Goal: Transaction & Acquisition: Book appointment/travel/reservation

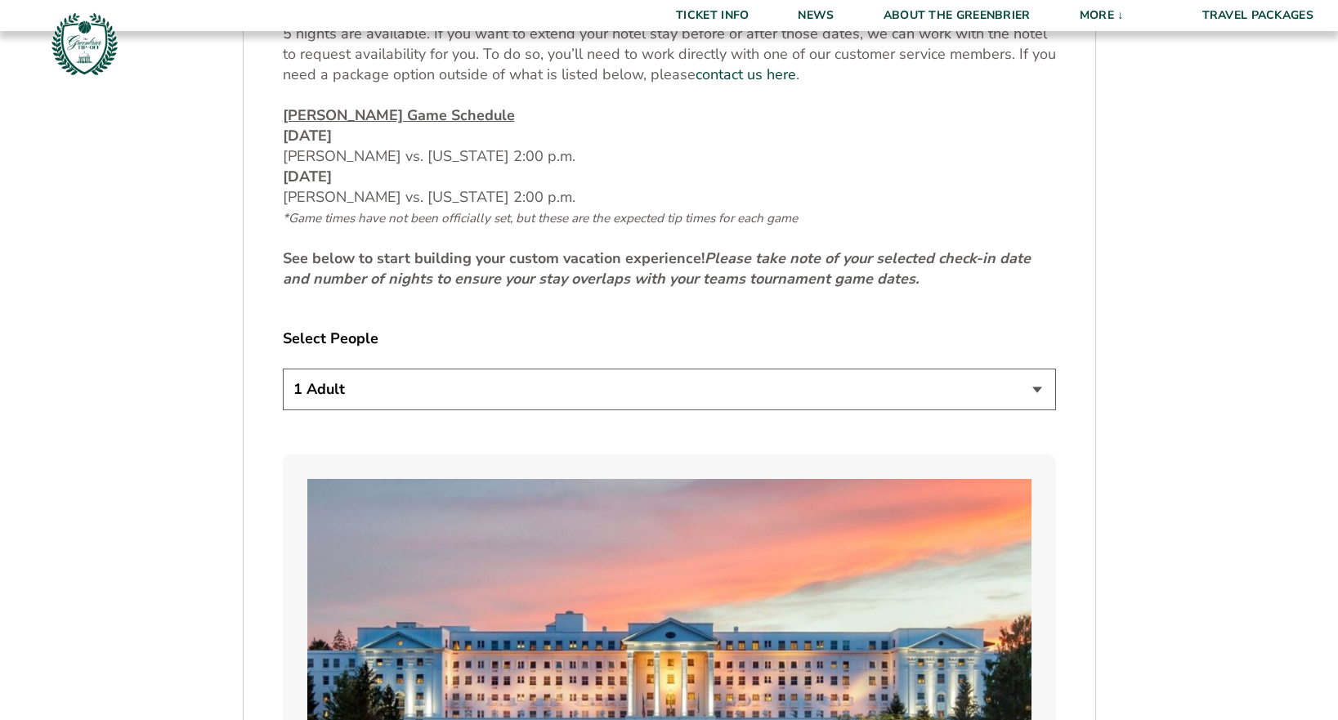
scroll to position [817, 0]
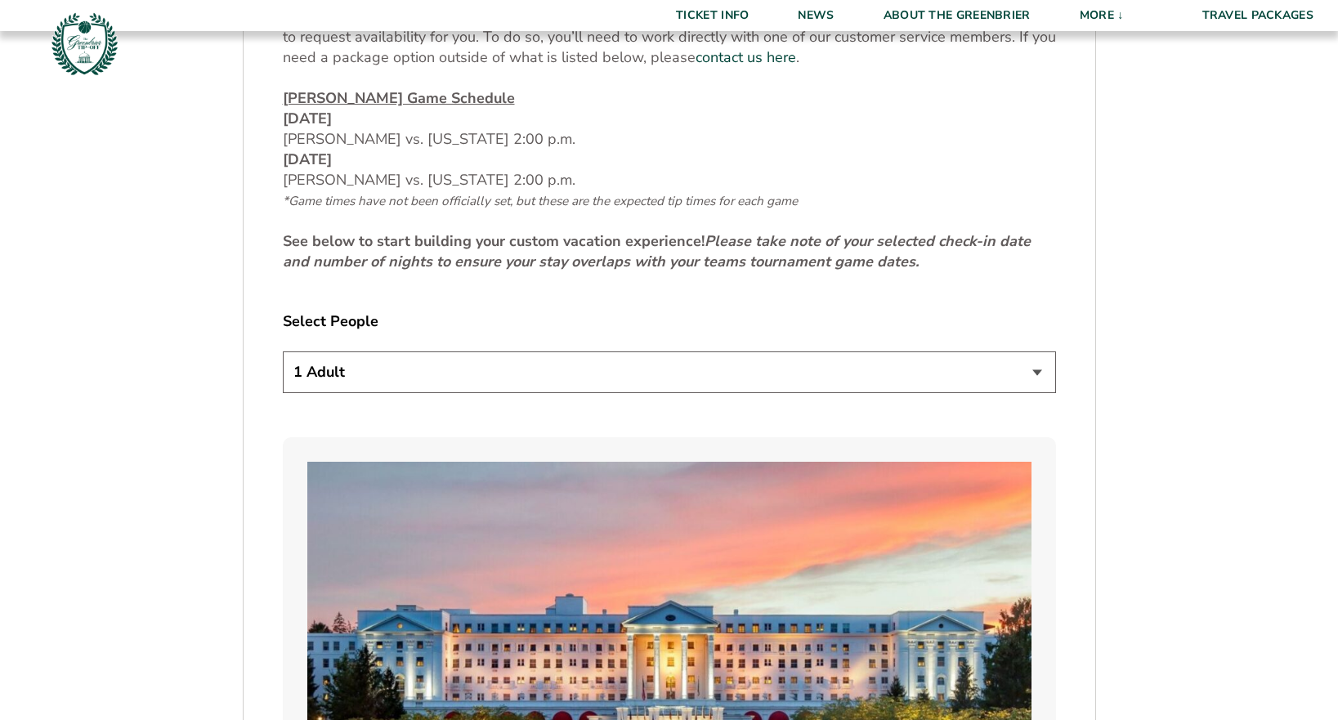
click at [360, 378] on select "1 Adult 2 Adults 3 Adults 4 Adults 2 Adults + 1 Child 2 Adults + 2 Children 2 A…" at bounding box center [669, 372] width 773 height 42
select select "2 Adults"
click at [283, 351] on select "1 Adult 2 Adults 3 Adults 4 Adults 2 Adults + 1 Child 2 Adults + 2 Children 2 A…" at bounding box center [669, 372] width 773 height 42
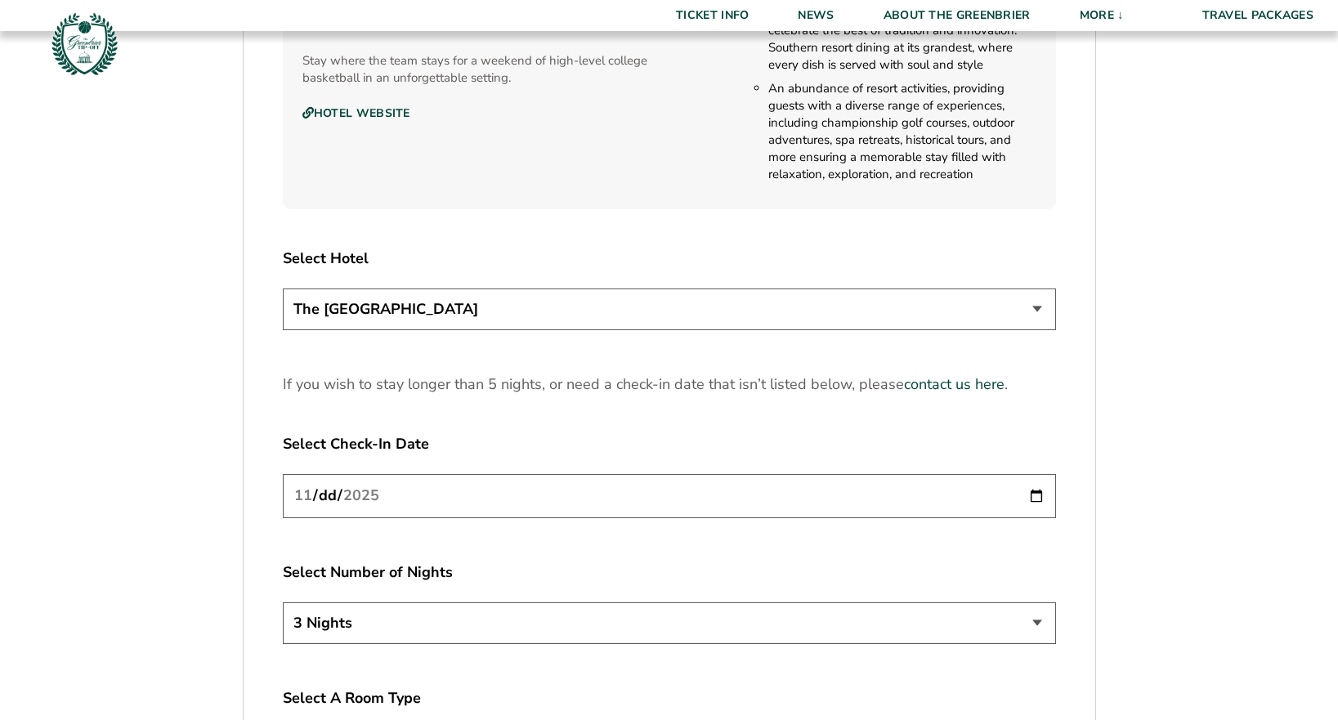
scroll to position [1962, 0]
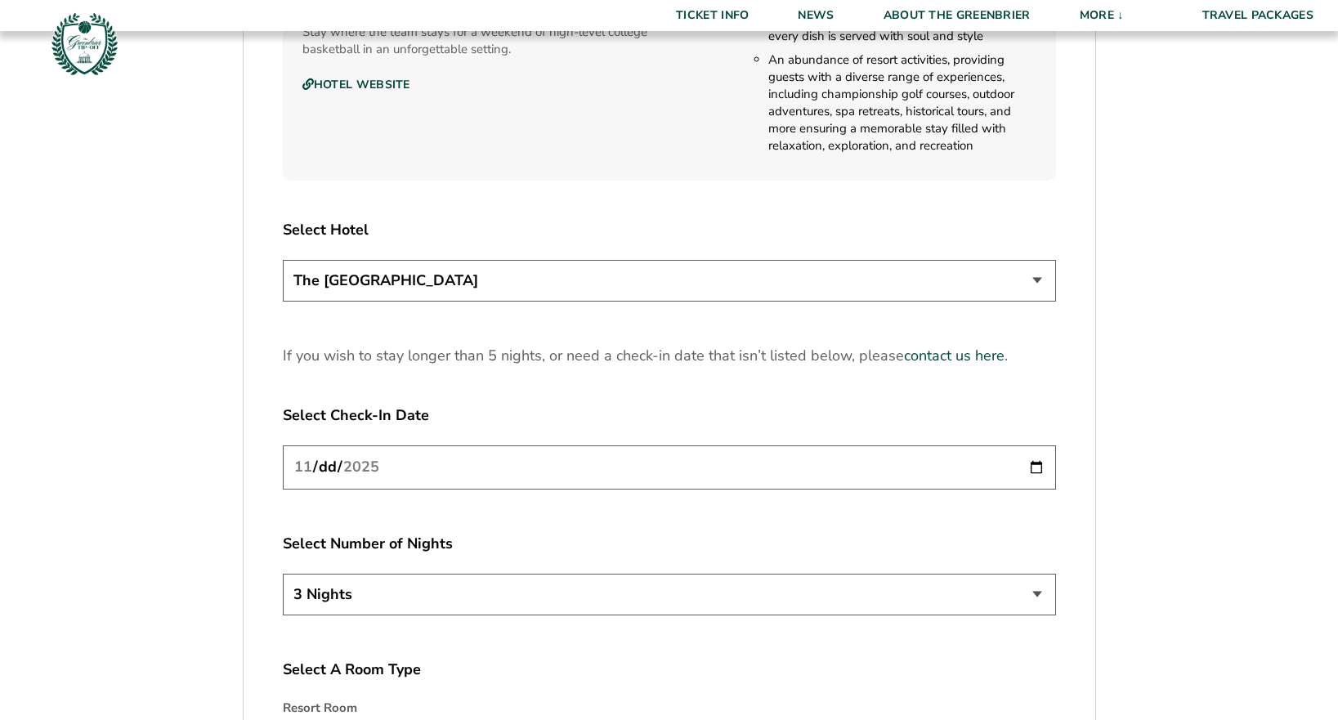
click at [1036, 467] on input "[DATE]" at bounding box center [669, 466] width 773 height 43
type input "[DATE]"
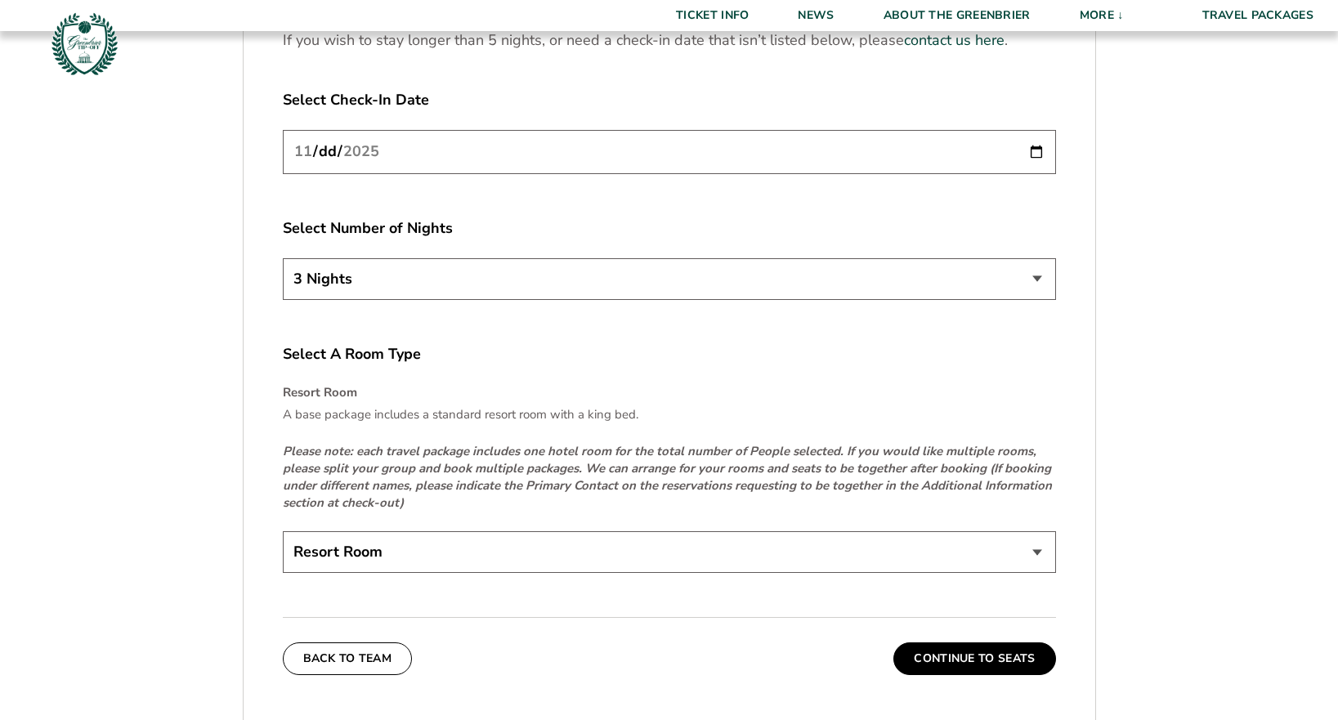
scroll to position [2288, 0]
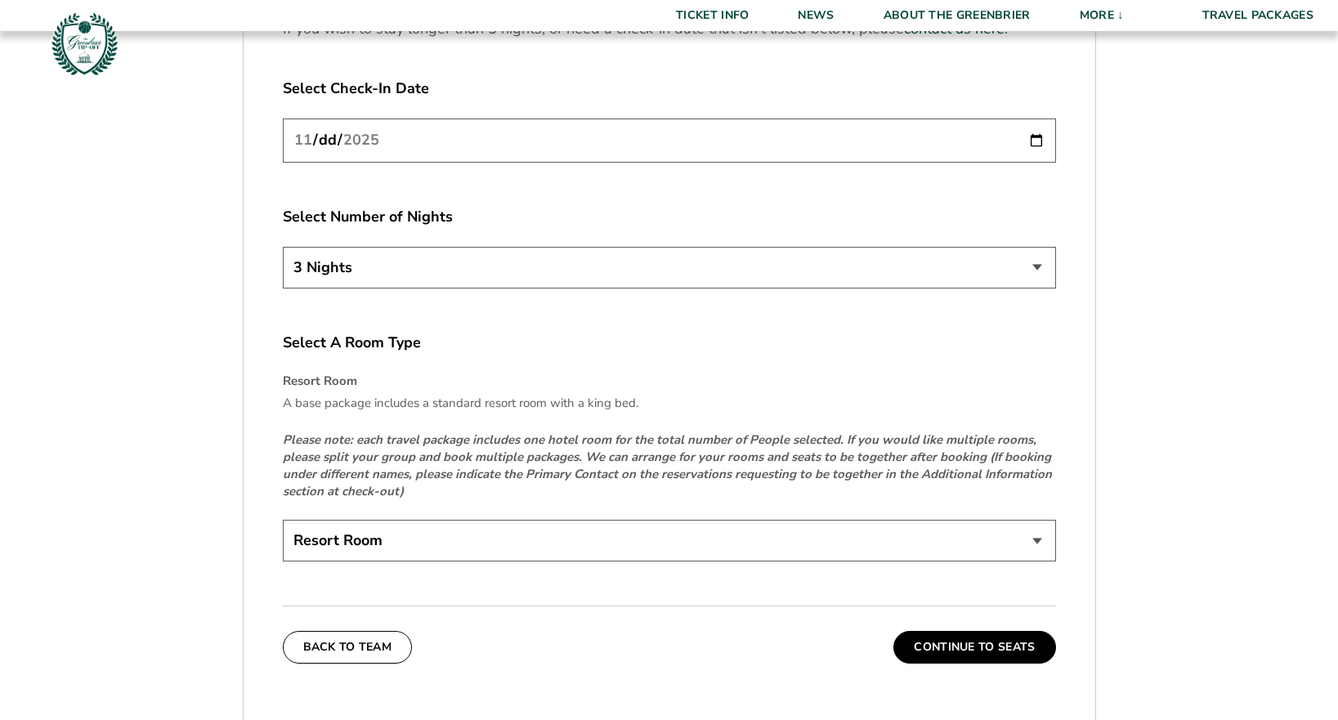
click at [1018, 264] on select "3 Nights 4 Nights 5 Nights" at bounding box center [669, 268] width 773 height 42
select select "4 Nights"
click at [283, 247] on select "3 Nights 4 Nights 5 Nights" at bounding box center [669, 268] width 773 height 42
click at [1032, 535] on select "Resort Room" at bounding box center [669, 541] width 773 height 42
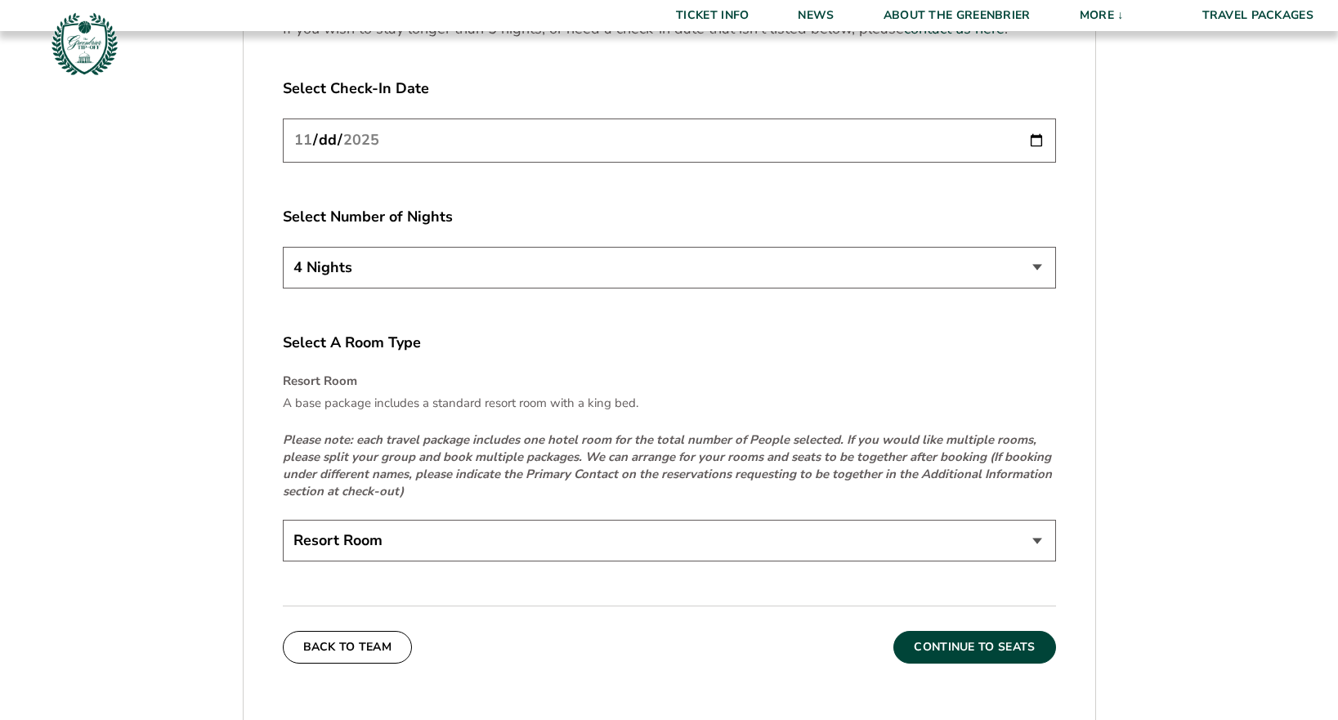
click at [1005, 642] on button "Continue To Seats" at bounding box center [974, 647] width 162 height 33
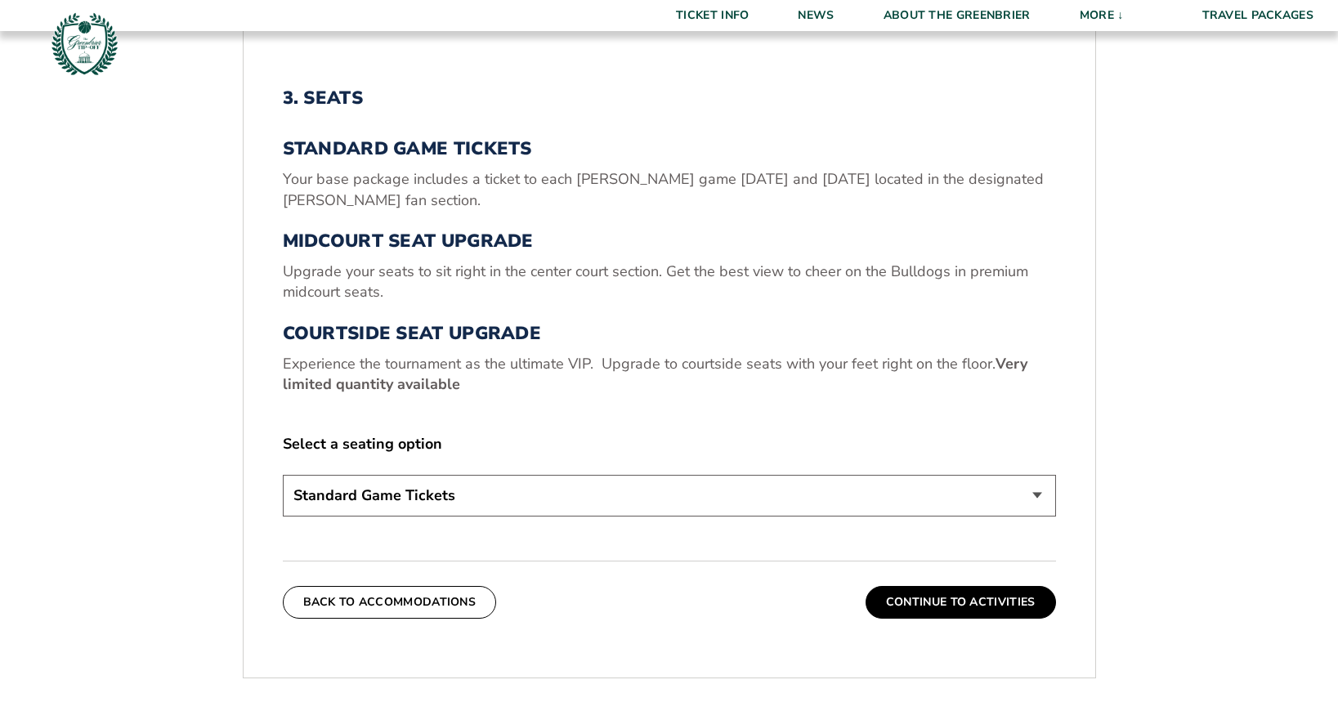
scroll to position [585, 0]
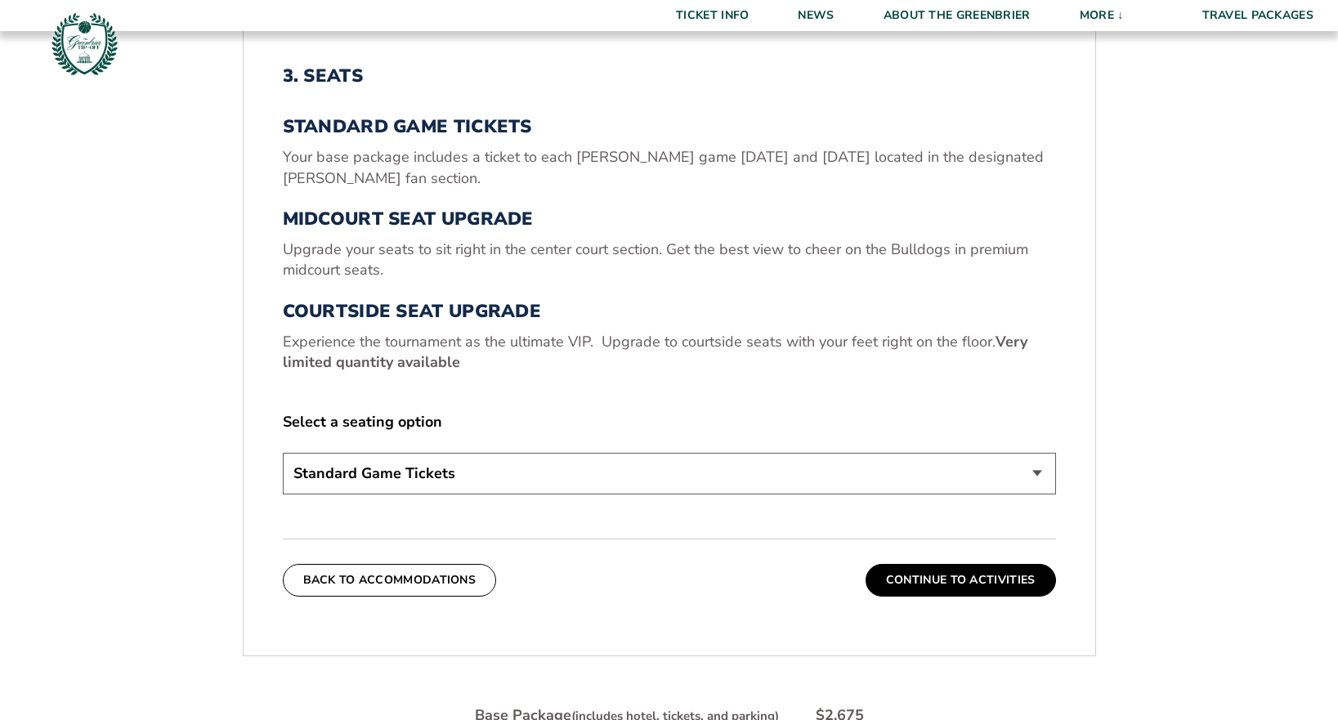
click at [1026, 475] on select "Standard Game Tickets Midcourt Seat Upgrade (+$130 per person) Courtside Seat U…" at bounding box center [669, 474] width 773 height 42
click at [705, 477] on select "Standard Game Tickets Midcourt Seat Upgrade (+$130 per person) Courtside Seat U…" at bounding box center [669, 474] width 773 height 42
select select "Courtside Seat Upgrade"
click at [283, 453] on select "Standard Game Tickets Midcourt Seat Upgrade (+$130 per person) Courtside Seat U…" at bounding box center [669, 474] width 773 height 42
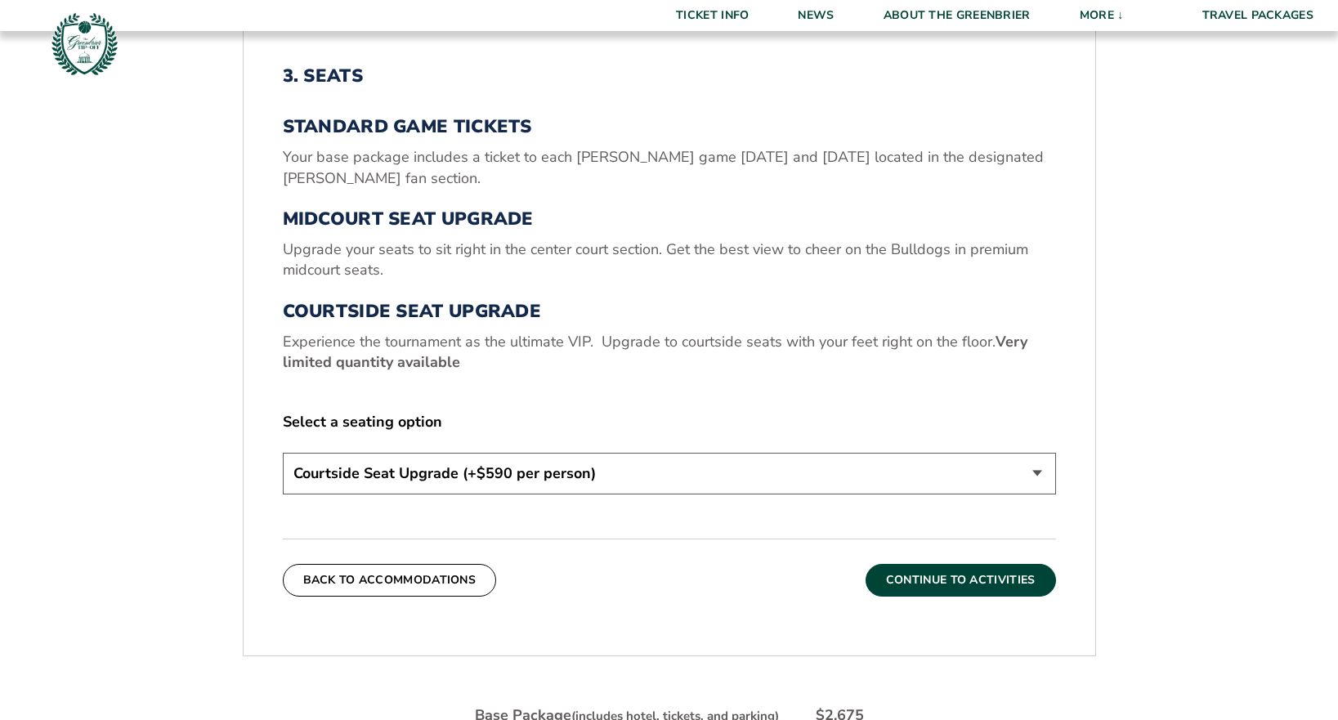
click at [941, 588] on button "Continue To Activities" at bounding box center [961, 580] width 190 height 33
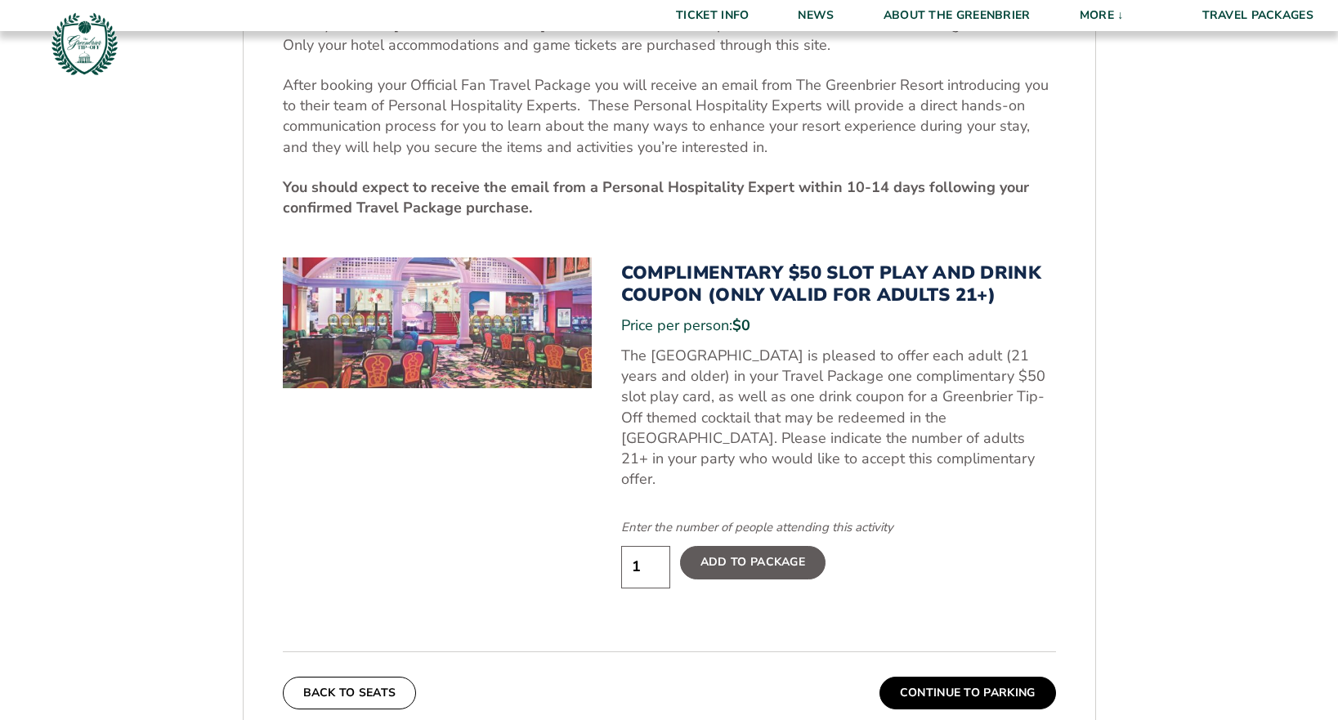
scroll to position [830, 0]
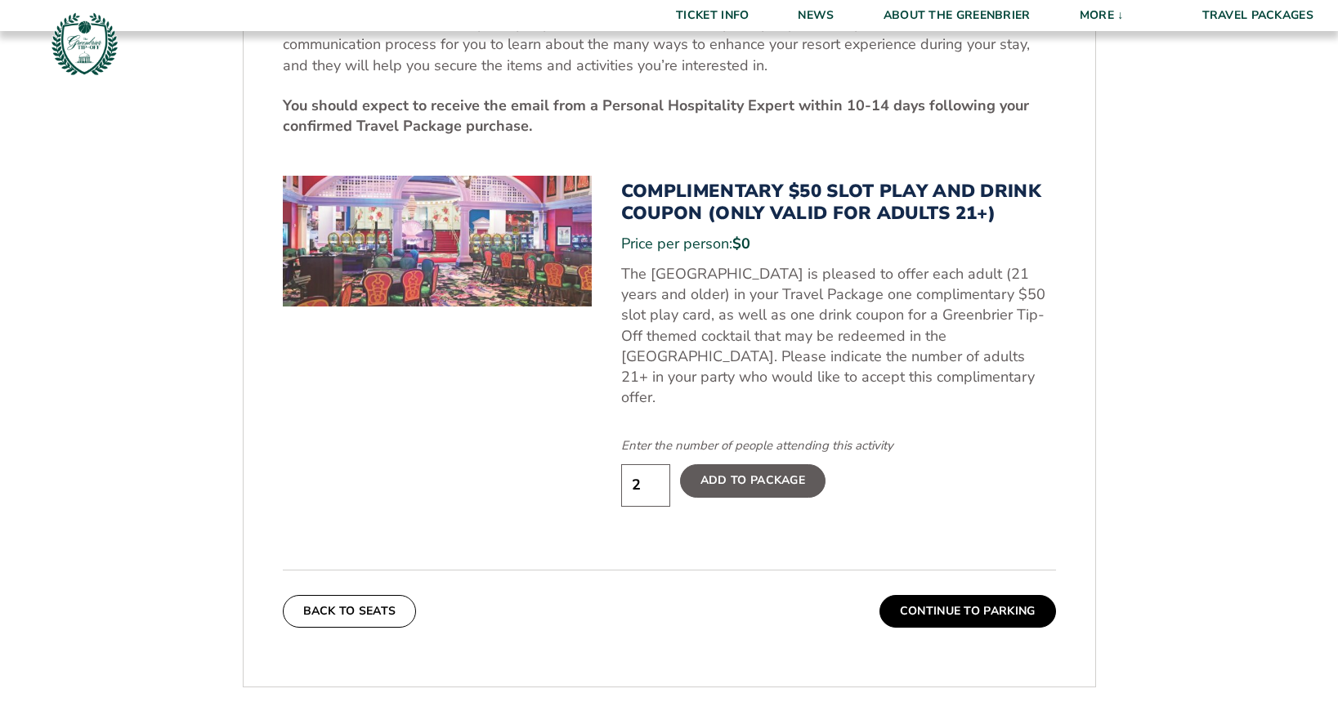
click at [655, 464] on input "2" at bounding box center [645, 485] width 49 height 42
type input "1"
click at [652, 467] on input "1" at bounding box center [645, 485] width 49 height 42
click at [879, 449] on div "Enter the number of people attending this activity 1 Add To Package" at bounding box center [838, 467] width 435 height 60
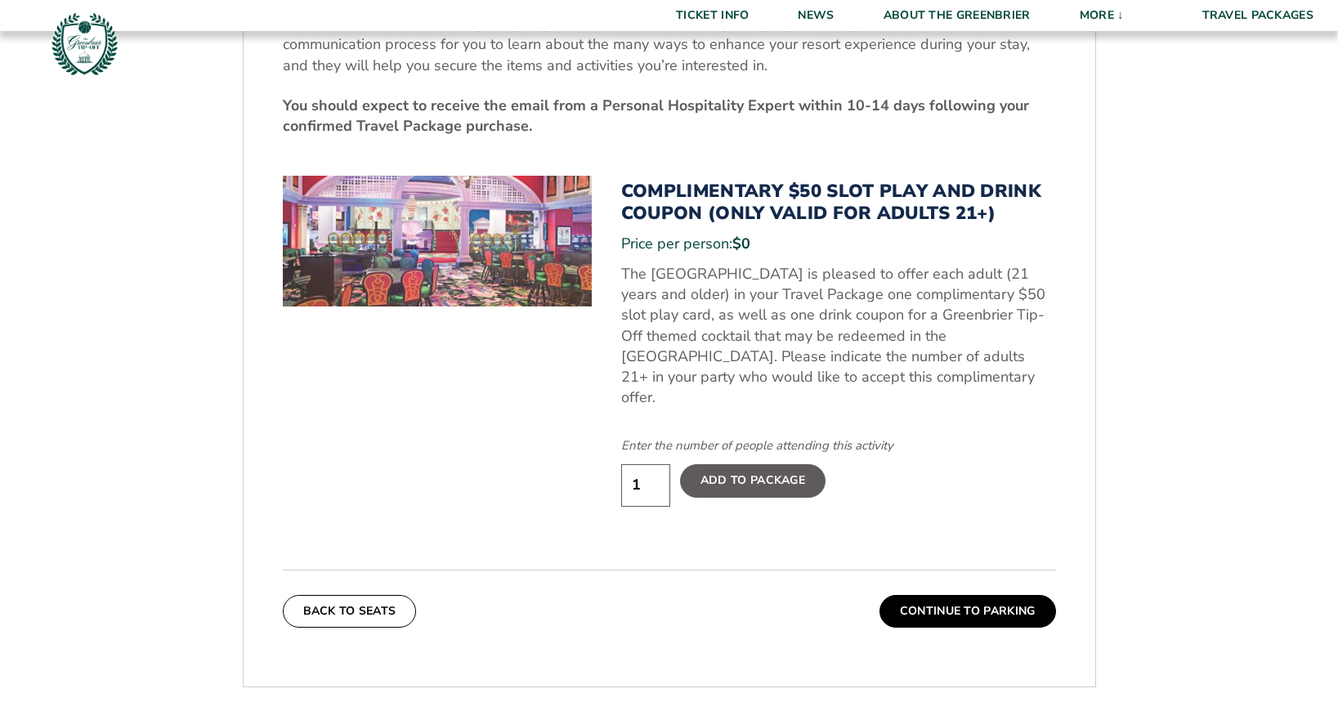
click at [651, 468] on input "1" at bounding box center [645, 485] width 49 height 42
click at [916, 595] on button "Continue To Parking" at bounding box center [967, 611] width 177 height 33
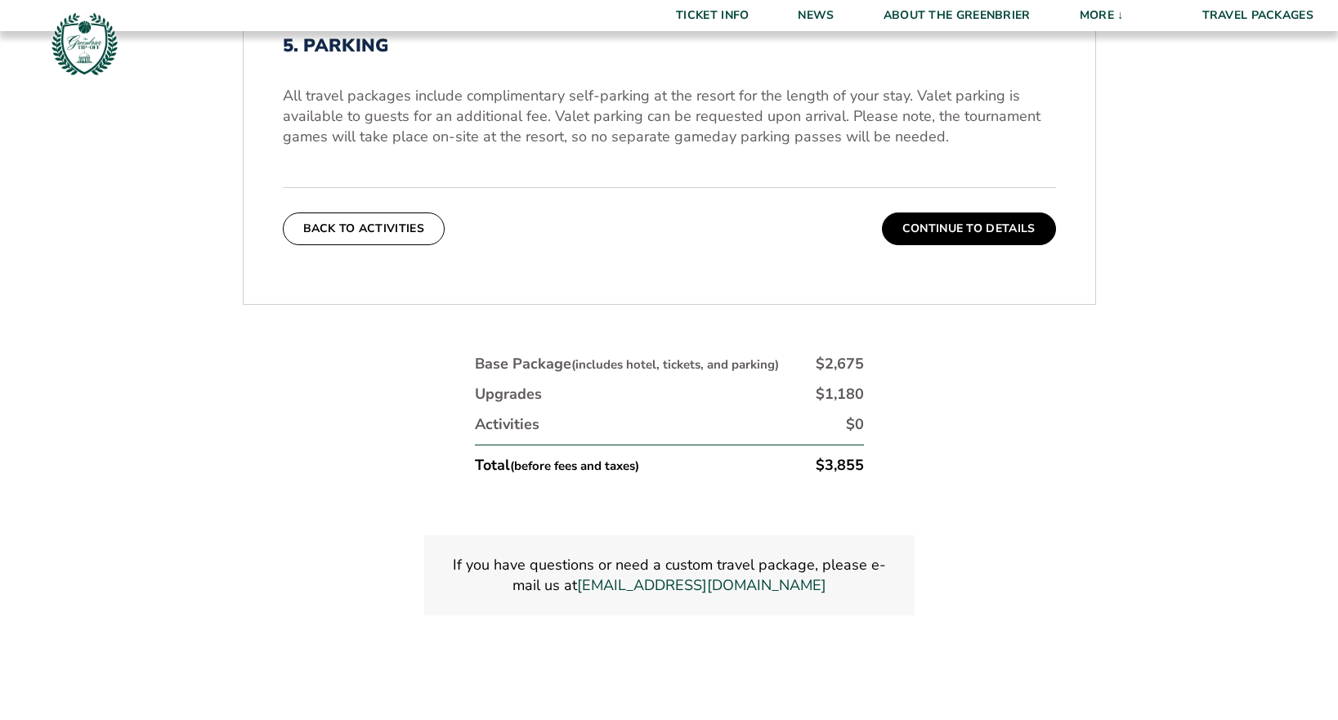
scroll to position [667, 0]
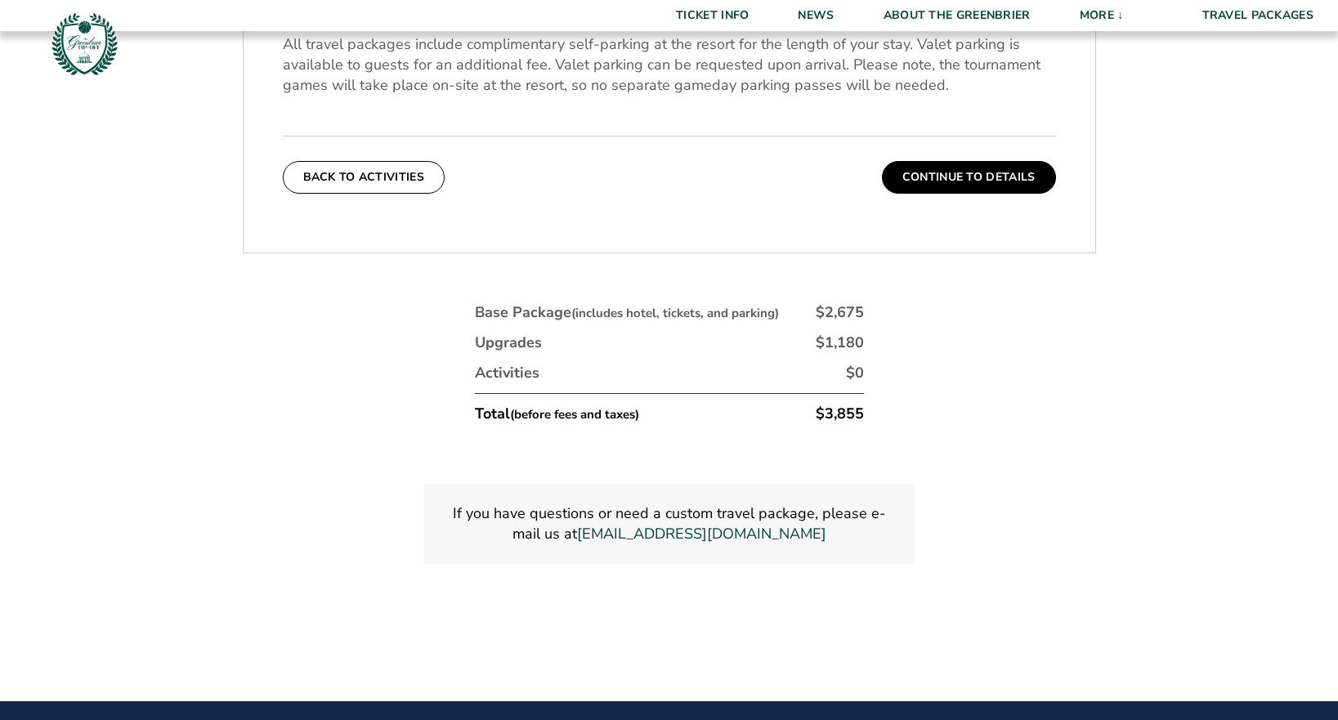
click at [963, 177] on button "Continue To Details" at bounding box center [969, 177] width 174 height 33
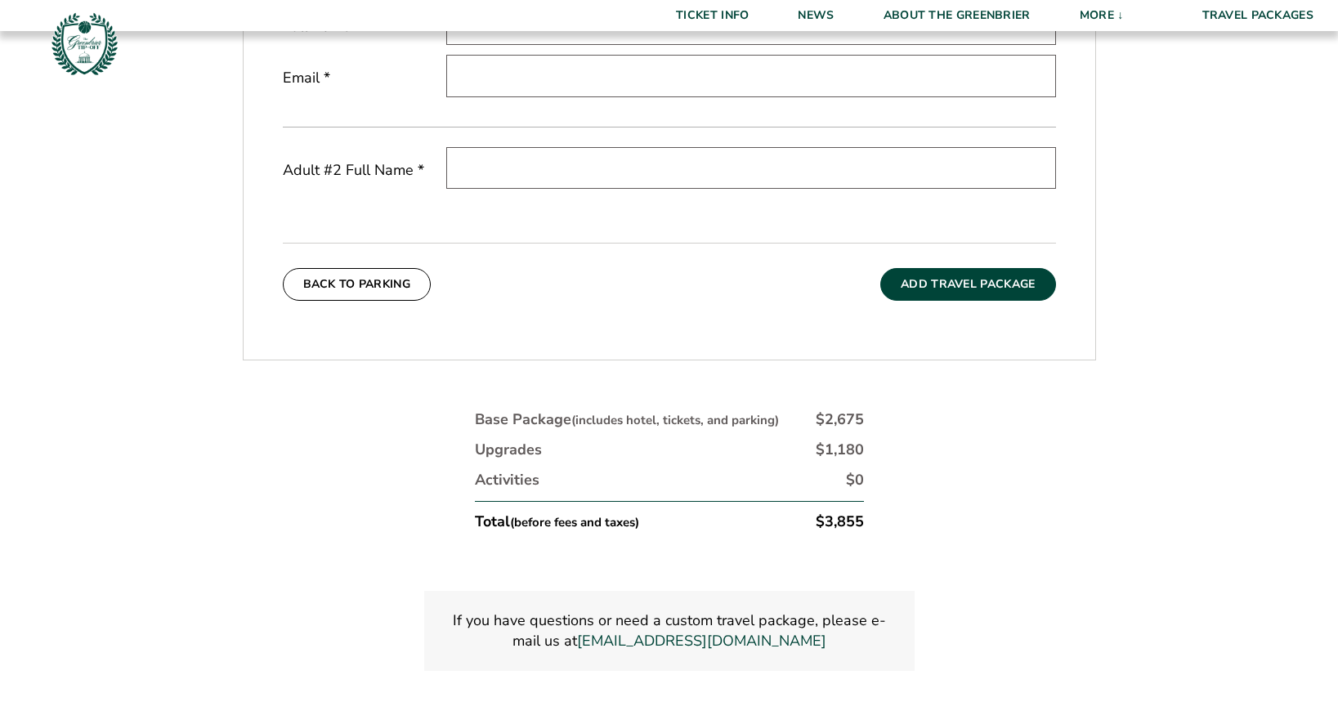
scroll to position [749, 0]
